Goal: Transaction & Acquisition: Purchase product/service

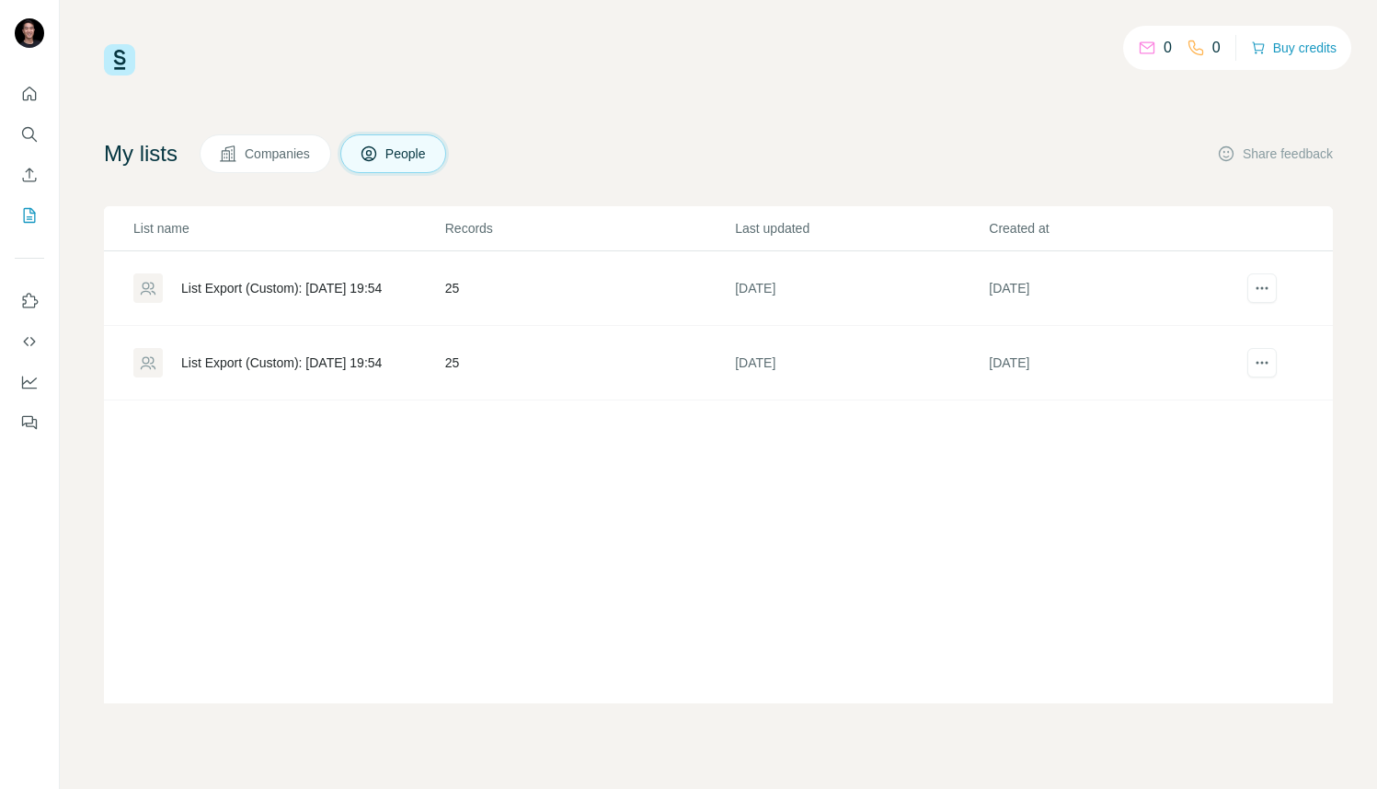
click at [340, 289] on div "List Export (Custom): [DATE] 19:54" at bounding box center [281, 288] width 201 height 18
click at [331, 292] on div "List Export (Custom): [DATE] 19:54" at bounding box center [281, 288] width 201 height 18
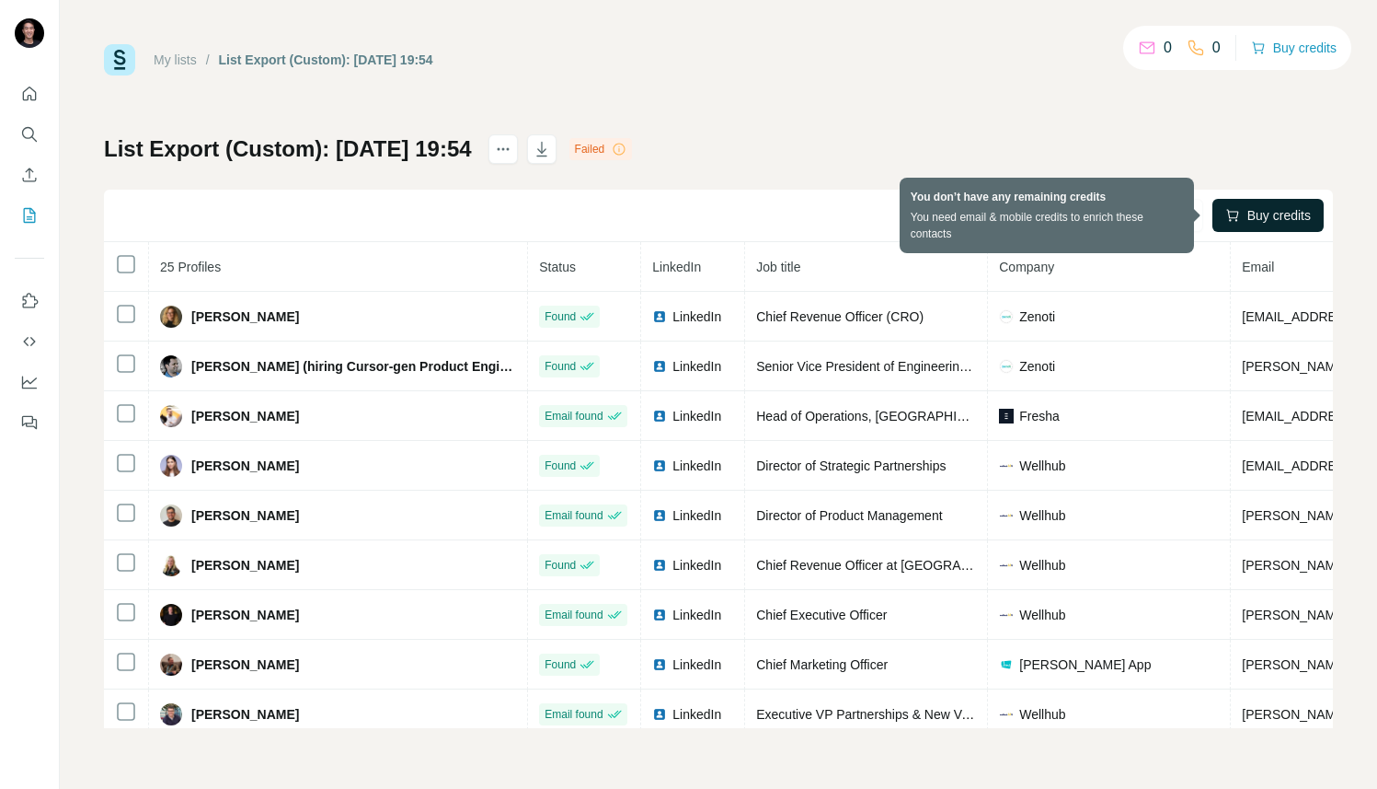
click at [1236, 221] on button "Buy credits" at bounding box center [1268, 215] width 111 height 33
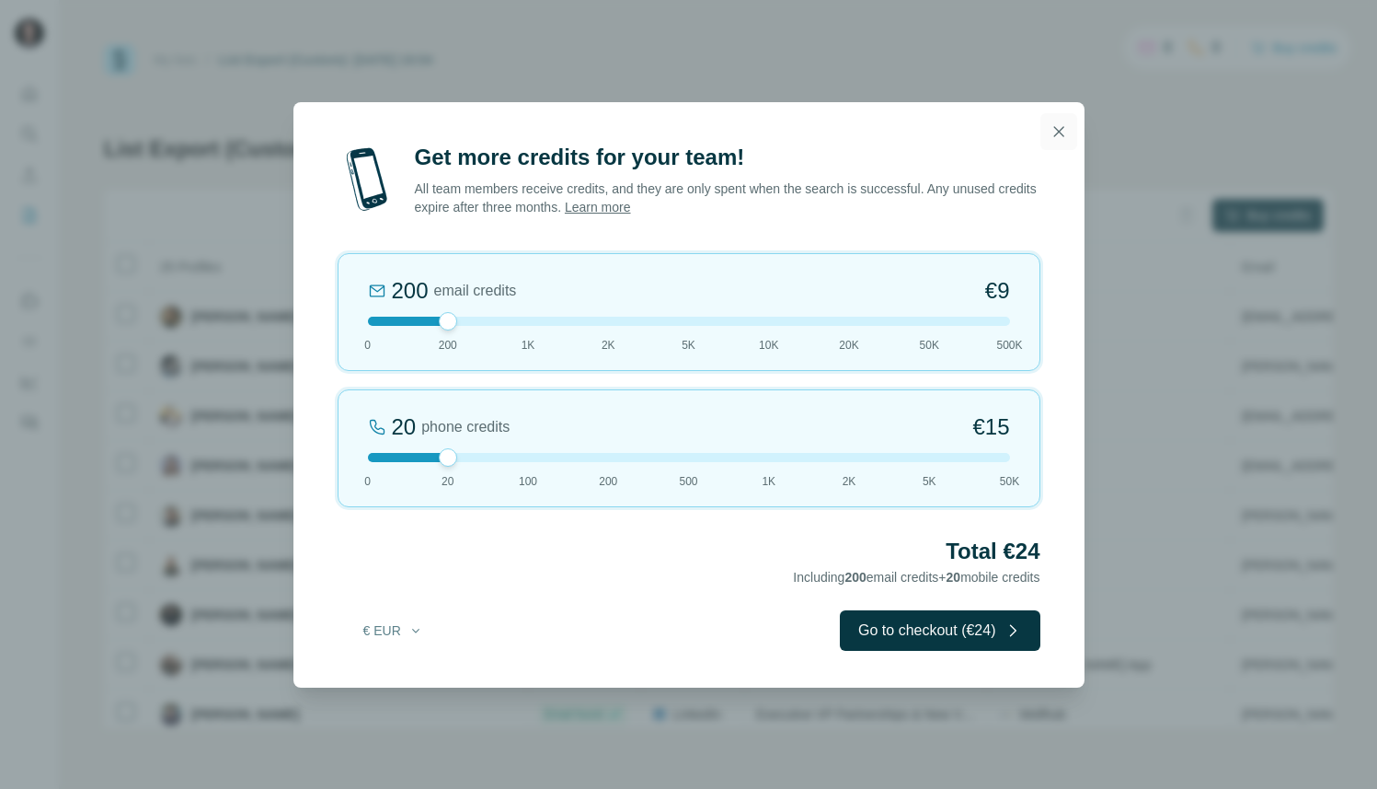
click at [1064, 130] on icon "button" at bounding box center [1059, 131] width 18 height 18
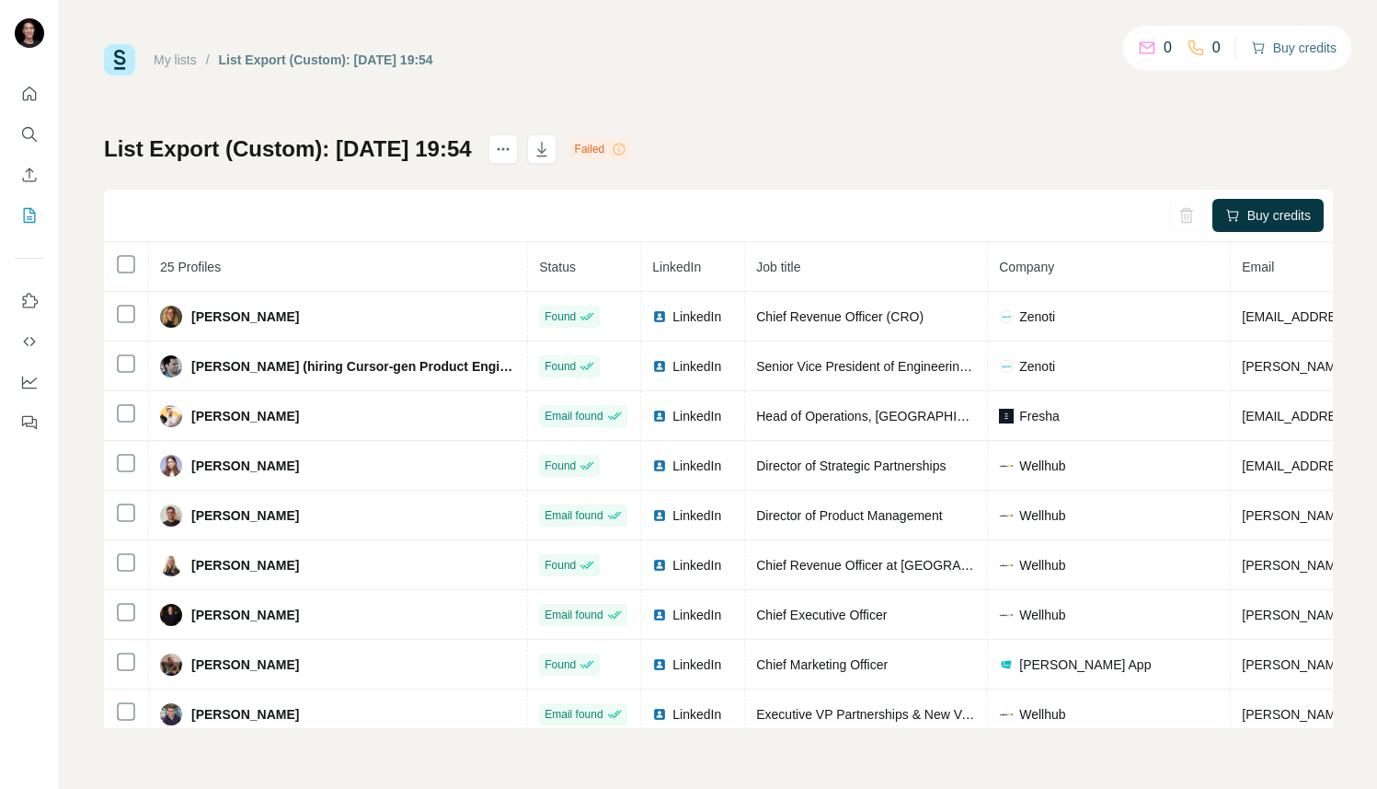
click at [1266, 46] on button "Buy credits" at bounding box center [1294, 48] width 86 height 26
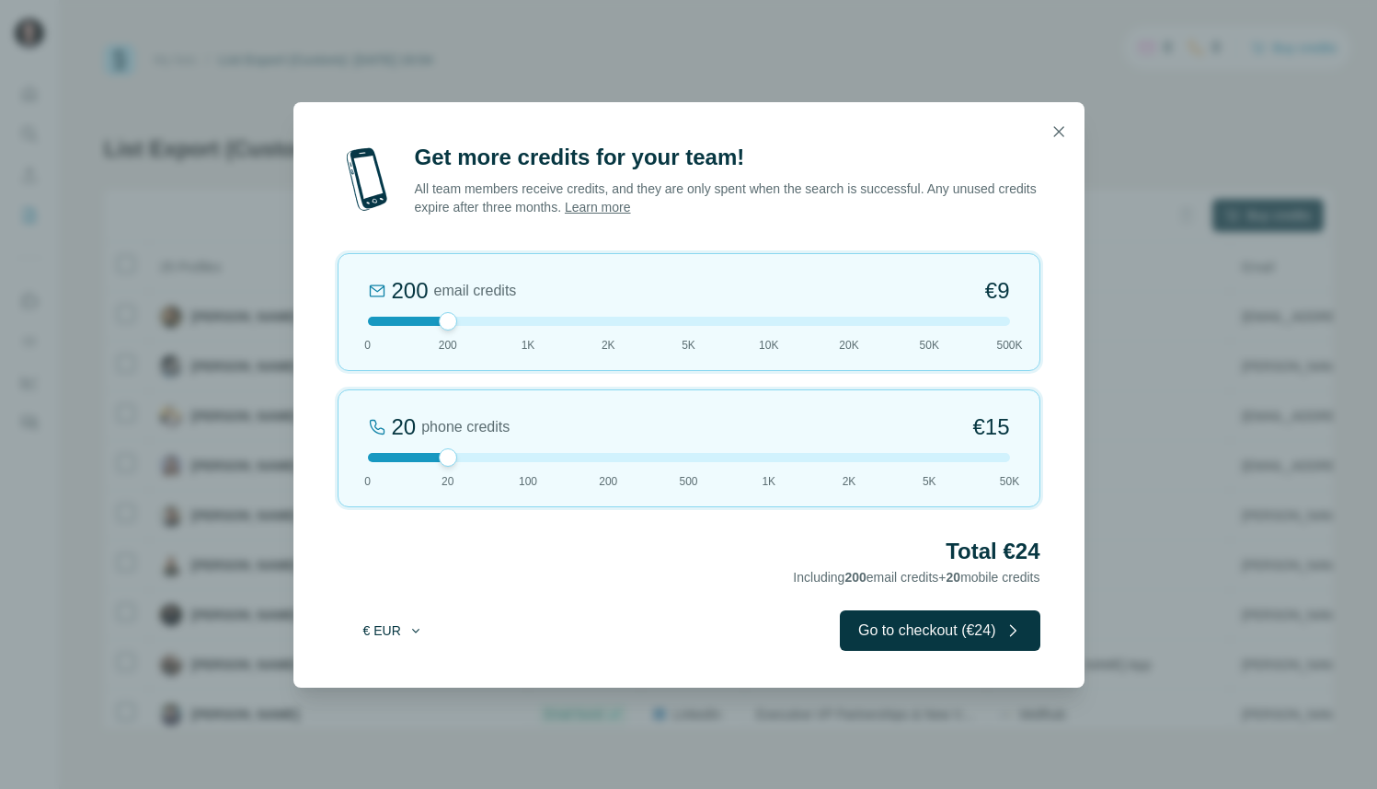
click at [387, 632] on button "€ EUR" at bounding box center [394, 630] width 86 height 33
click at [390, 676] on span "$ USD" at bounding box center [372, 671] width 38 height 18
click at [861, 633] on button "Go to checkout ($24)" at bounding box center [940, 630] width 200 height 40
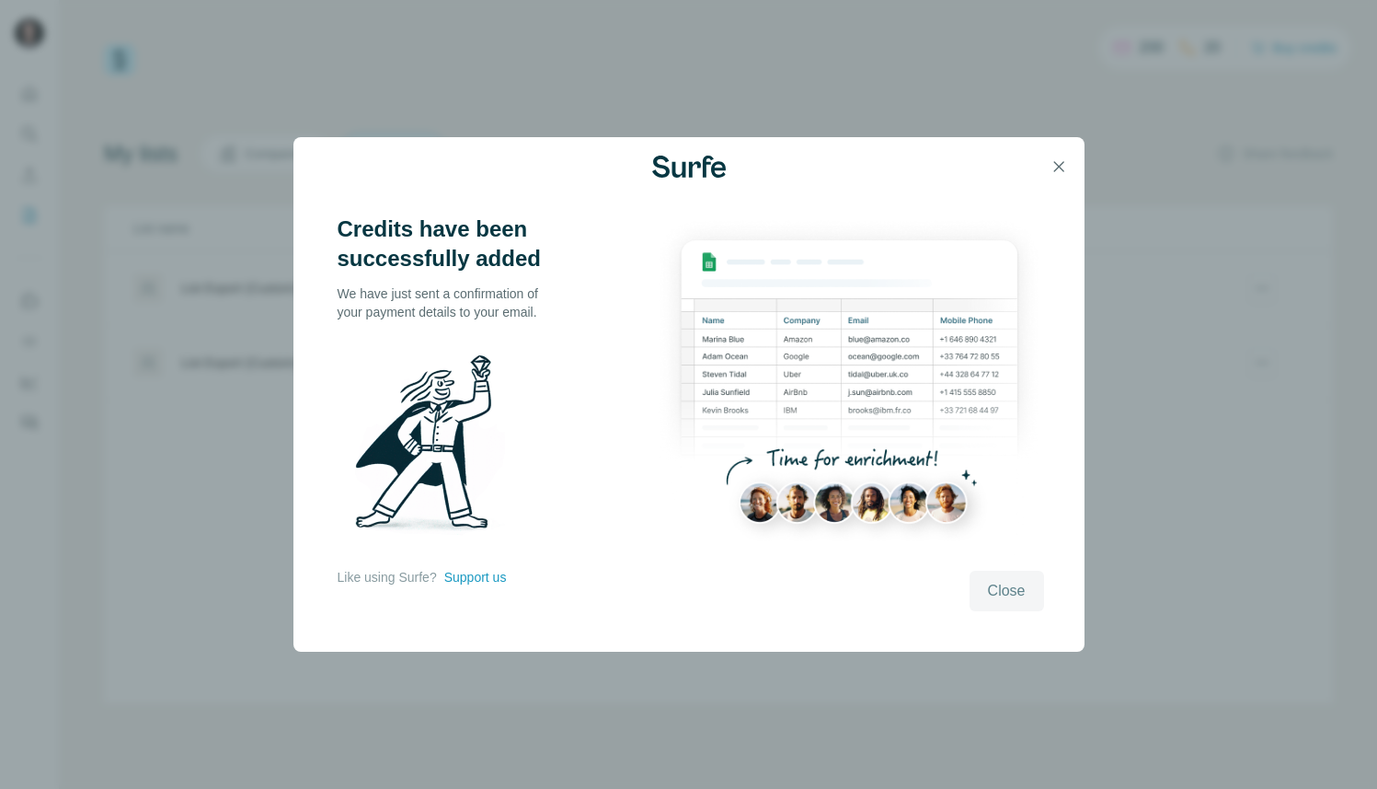
click at [1002, 584] on span "Close" at bounding box center [1007, 591] width 38 height 22
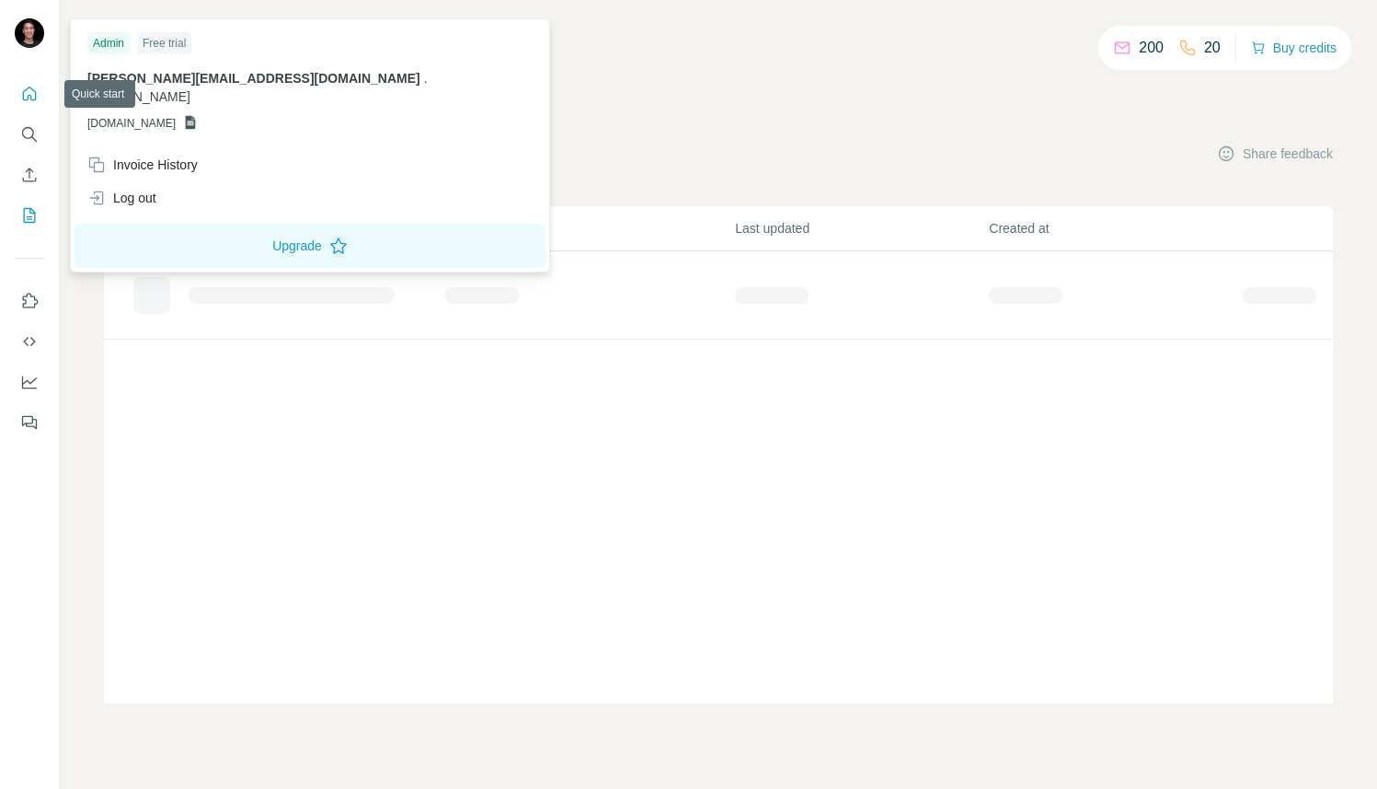
click at [24, 98] on icon "Quick start" at bounding box center [29, 94] width 18 height 18
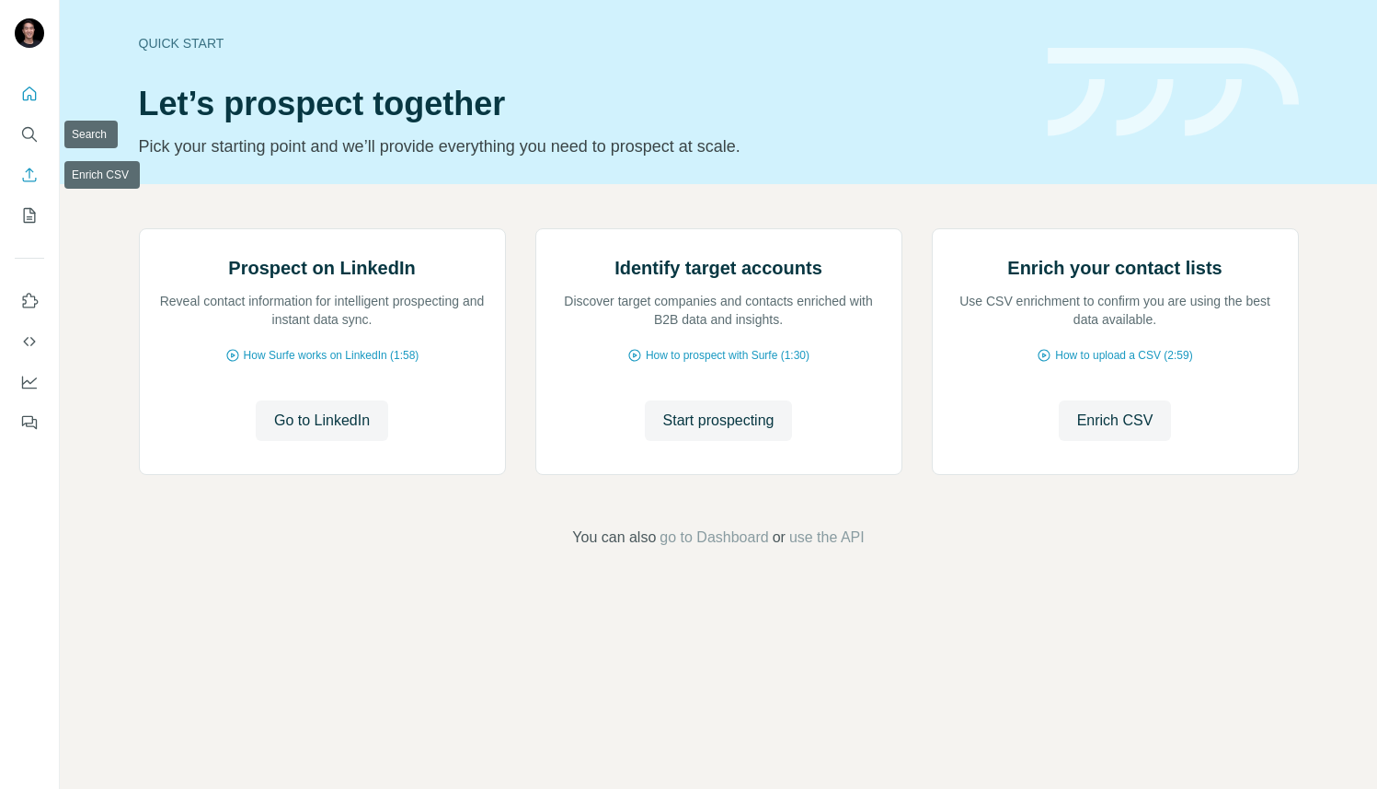
click at [28, 173] on icon "Enrich CSV" at bounding box center [29, 175] width 18 height 18
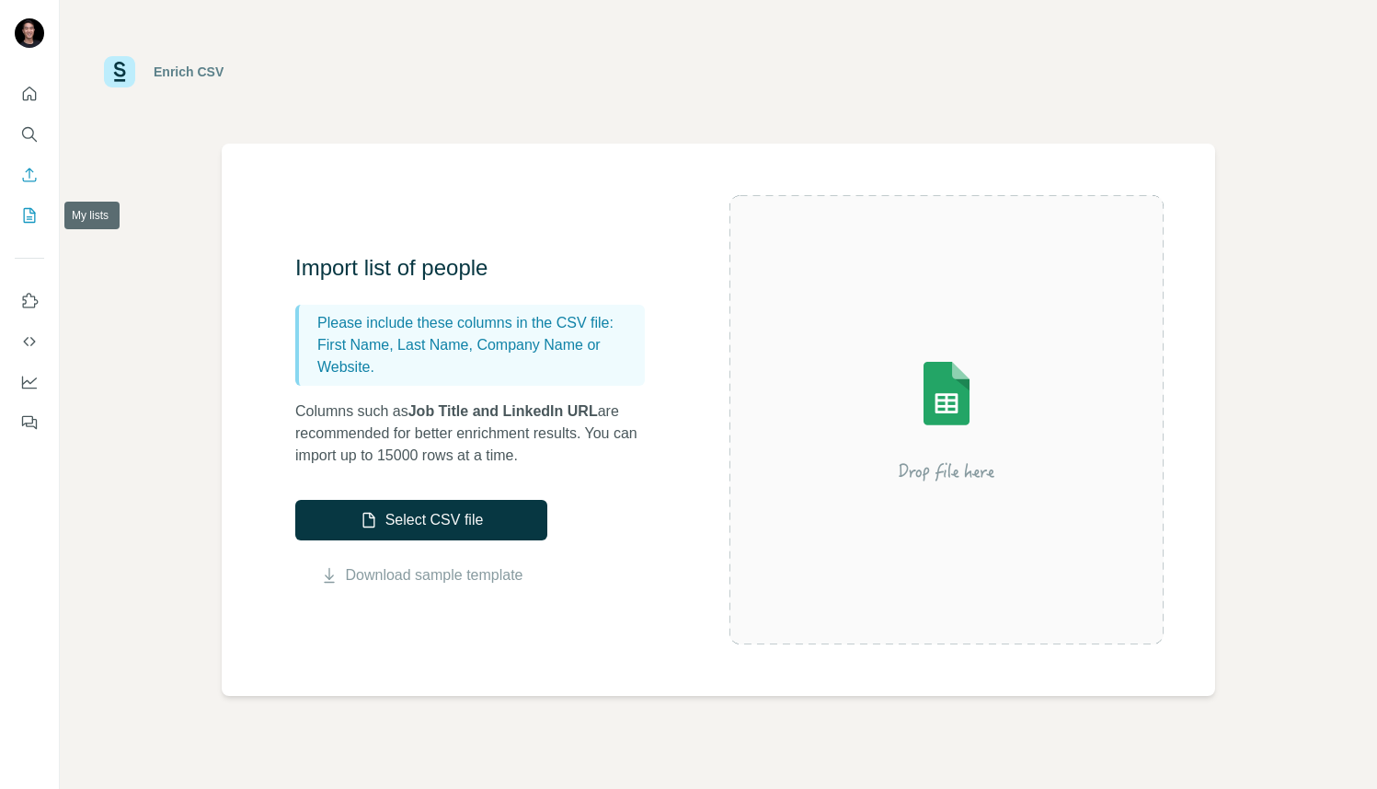
click at [29, 218] on icon "My lists" at bounding box center [31, 214] width 9 height 12
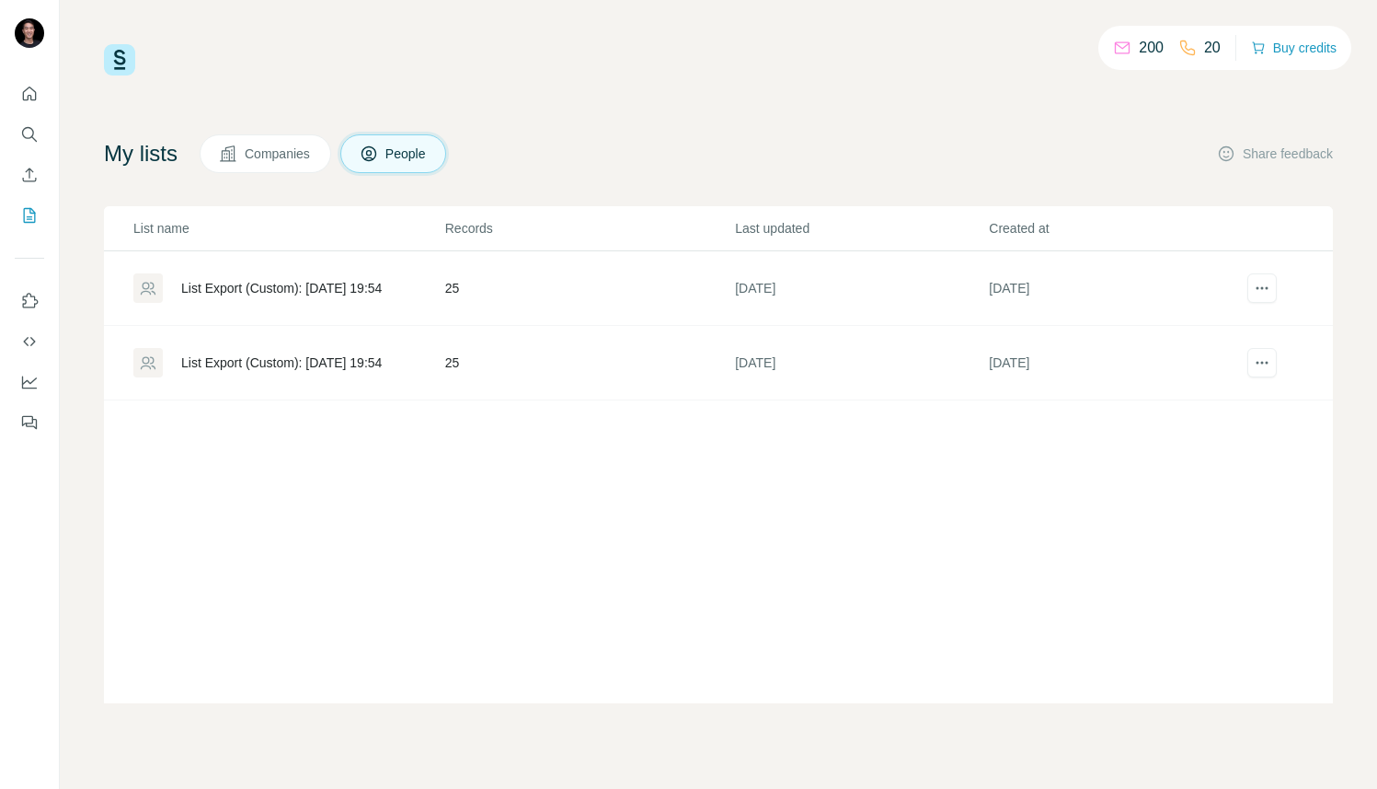
click at [344, 300] on div "List Export (Custom): [DATE] 19:54" at bounding box center [288, 287] width 310 height 29
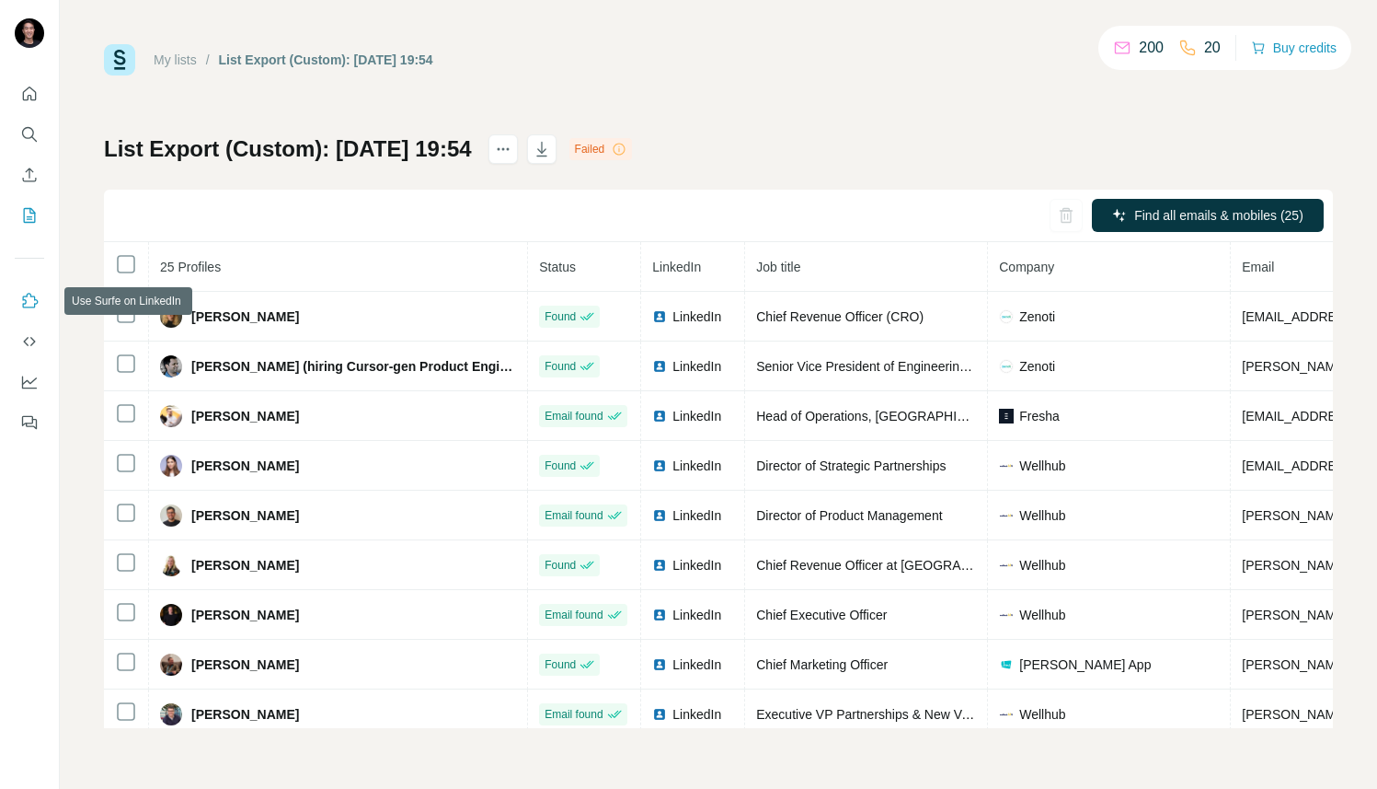
click at [26, 309] on icon "Use Surfe on LinkedIn" at bounding box center [29, 301] width 18 height 18
